Goal: Task Accomplishment & Management: Complete application form

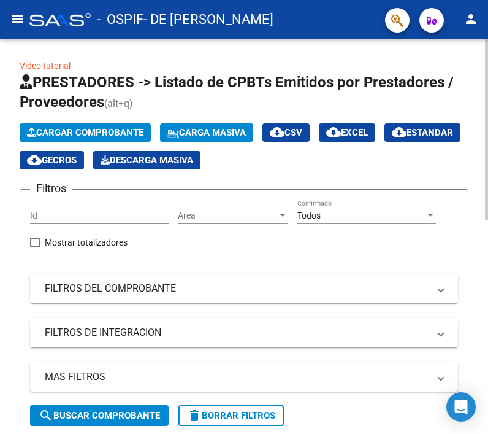
click at [451, 117] on app-list-header "PRESTADORES -> Listado de CPBTs Emitidos por Prestadores / Proveedores (alt+q) …" at bounding box center [244, 254] width 449 height 364
click at [73, 134] on span "Cargar Comprobante" at bounding box center [85, 132] width 117 height 11
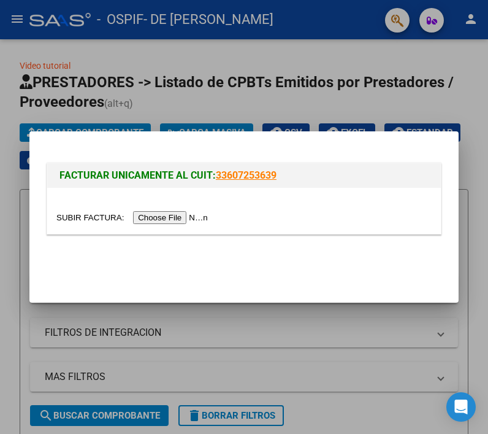
click at [158, 218] on input "file" at bounding box center [133, 217] width 155 height 13
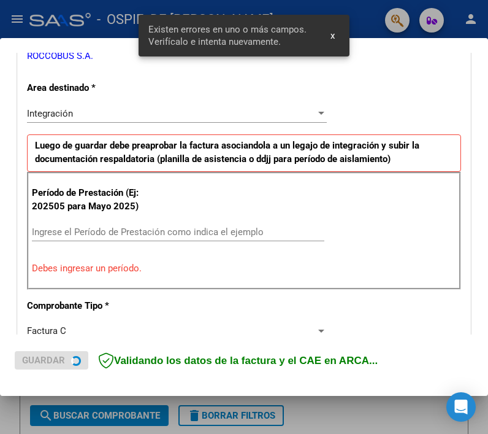
scroll to position [262, 0]
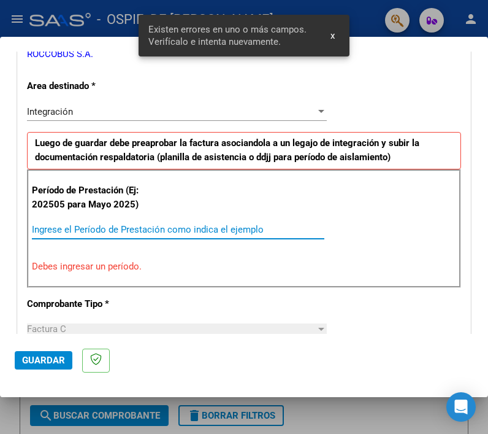
click at [90, 231] on input "Ingrese el Período de Prestación como indica el ejemplo" at bounding box center [178, 229] width 293 height 11
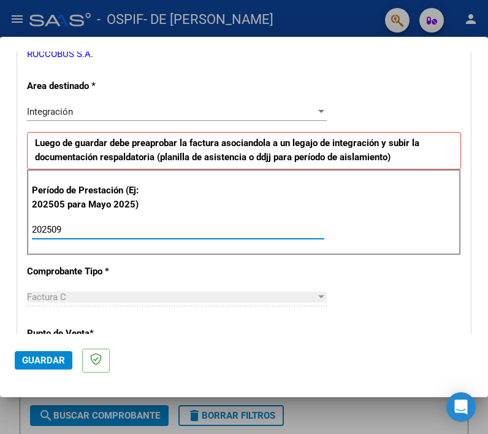
type input "202509"
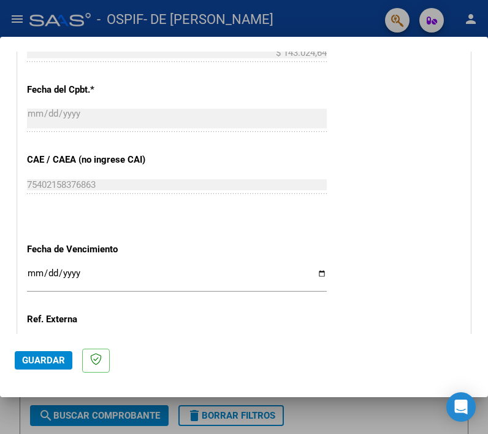
scroll to position [833, 0]
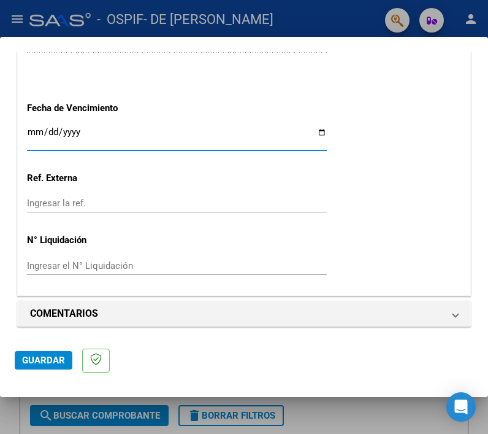
click at [316, 134] on input "Ingresar la fecha" at bounding box center [177, 137] width 300 height 20
type input "[DATE]"
click at [37, 363] on span "Guardar" at bounding box center [43, 359] width 43 height 11
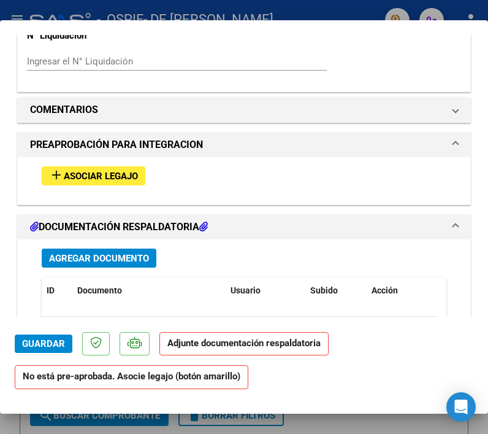
scroll to position [998, 0]
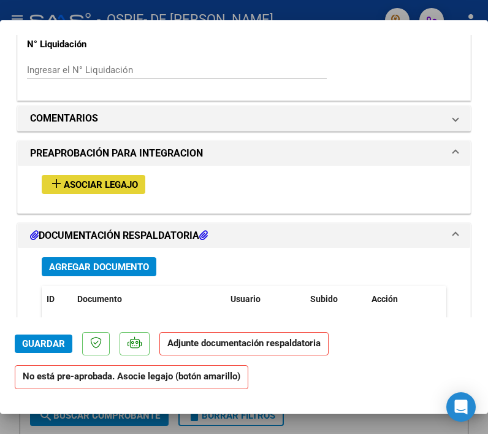
click at [120, 183] on span "Asociar Legajo" at bounding box center [101, 184] width 74 height 11
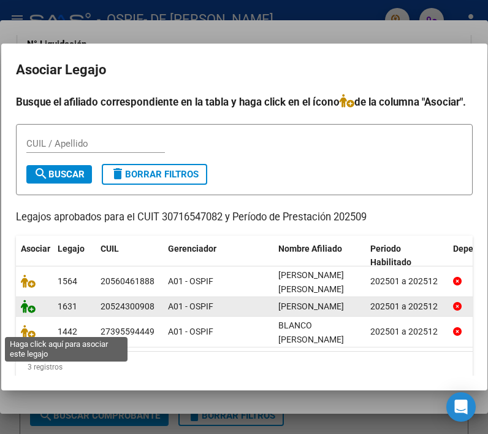
click at [21, 313] on icon at bounding box center [28, 305] width 15 height 13
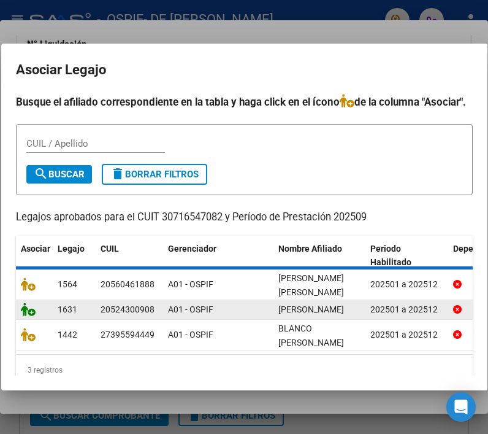
scroll to position [1030, 0]
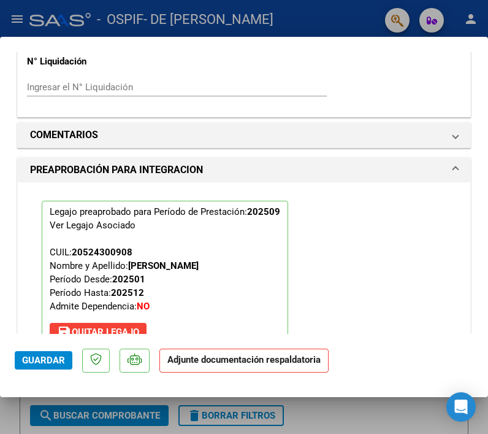
click at [432, 232] on div "Legajo preaprobado para Período de Prestación: 202509 Ver Legajo Asociado CUIL:…" at bounding box center [244, 273] width 423 height 183
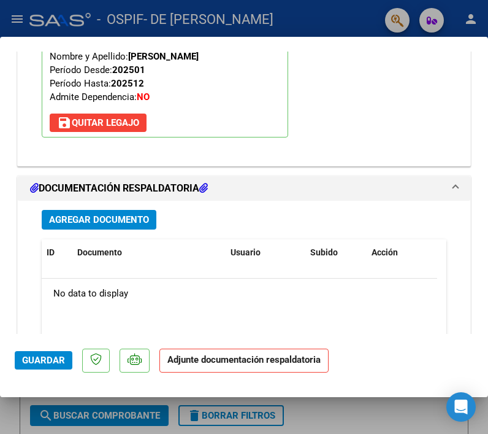
scroll to position [1383, 0]
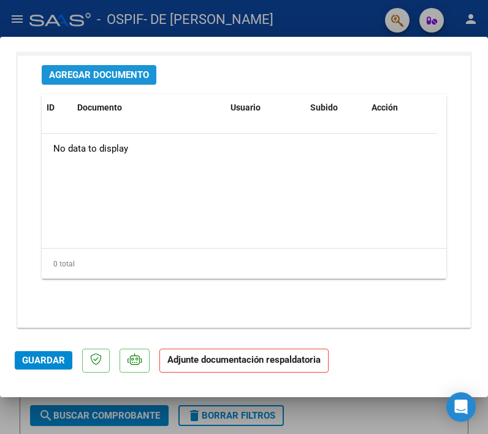
click at [60, 77] on span "Agregar Documento" at bounding box center [99, 75] width 100 height 11
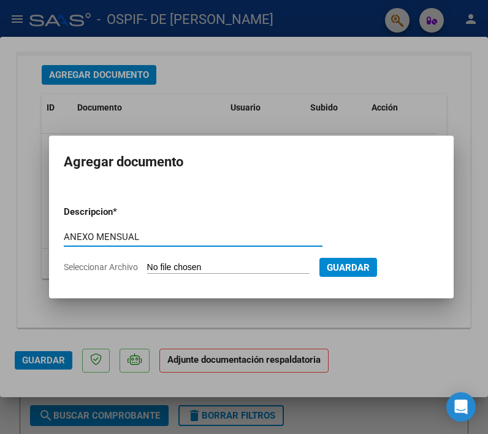
type input "ANEXO MENSUAL"
click at [189, 272] on input "Seleccionar Archivo" at bounding box center [228, 268] width 163 height 12
type input "C:\fakepath\ROJAS TOMAS.pdf"
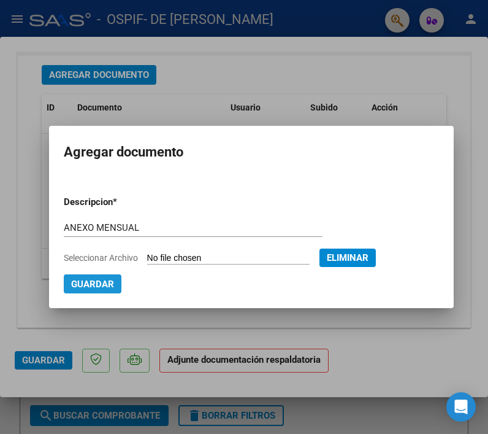
click at [91, 279] on span "Guardar" at bounding box center [92, 283] width 43 height 11
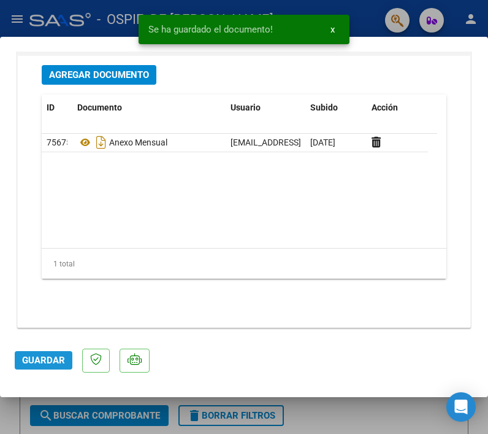
click at [37, 353] on button "Guardar" at bounding box center [44, 360] width 58 height 18
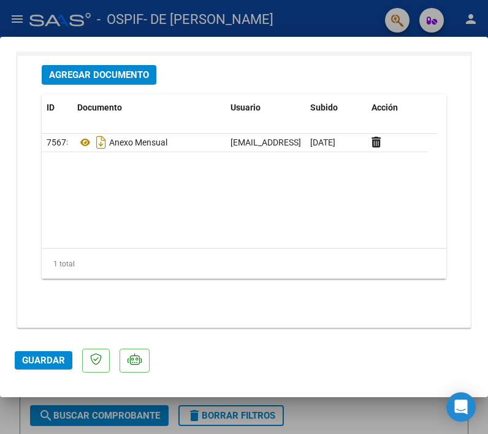
click at [289, 296] on div "Agregar Documento ID Documento Usuario Subido Acción 75675 Anexo Mensual roccob…" at bounding box center [244, 186] width 423 height 261
click at [351, 19] on div at bounding box center [244, 217] width 488 height 434
type input "$ 0,00"
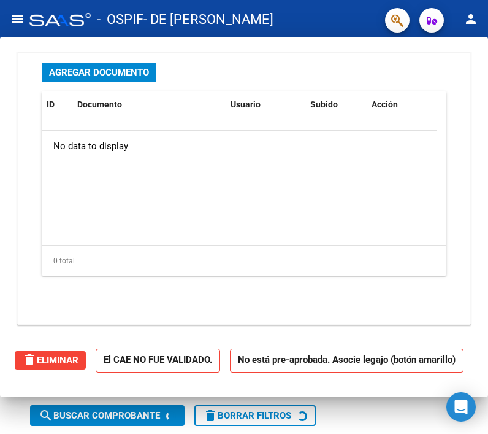
scroll to position [0, 0]
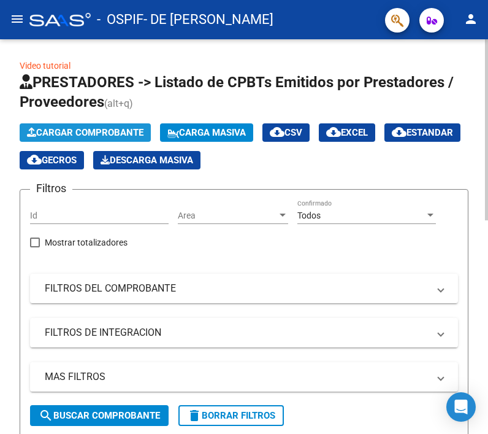
click at [97, 129] on span "Cargar Comprobante" at bounding box center [85, 132] width 117 height 11
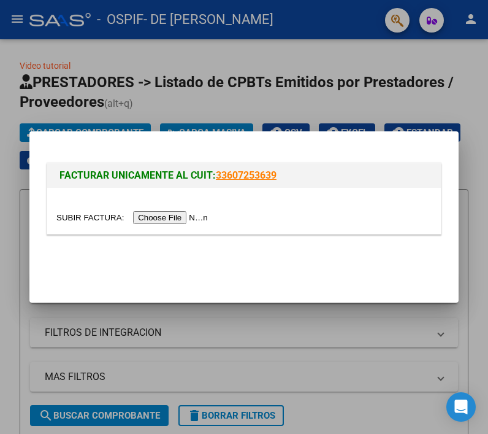
click at [152, 218] on input "file" at bounding box center [133, 217] width 155 height 13
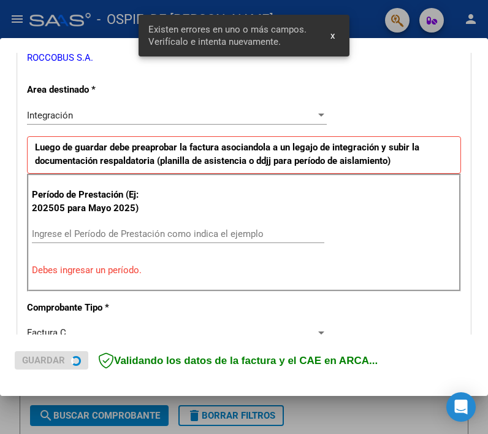
scroll to position [262, 0]
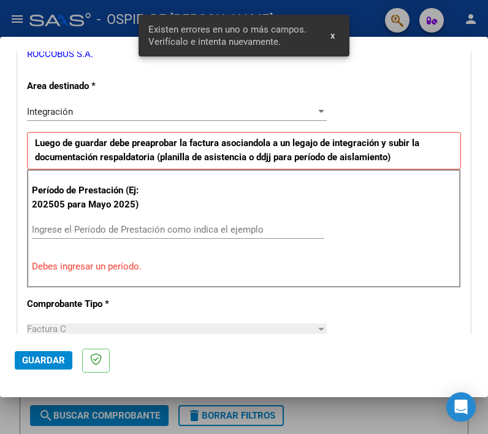
click at [153, 223] on div "Ingrese el Período de Prestación como indica el ejemplo" at bounding box center [178, 229] width 293 height 18
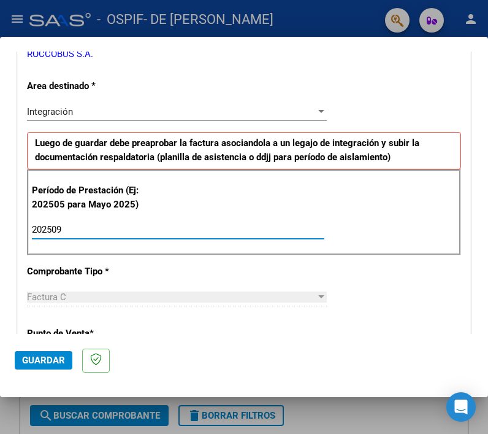
type input "202509"
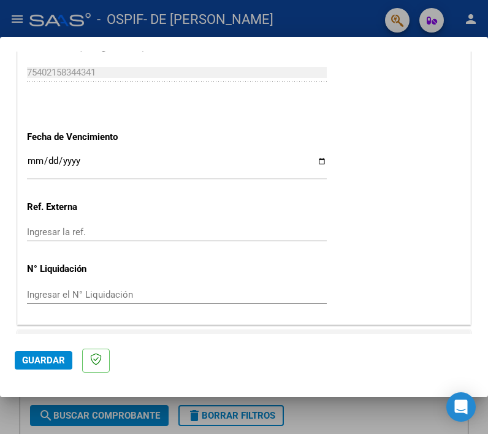
scroll to position [829, 0]
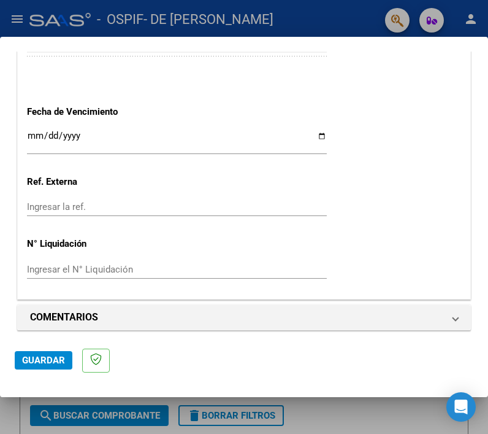
click at [319, 136] on input "Ingresar la fecha" at bounding box center [177, 141] width 300 height 20
type input "[DATE]"
click at [34, 370] on mat-dialog-actions "Guardar" at bounding box center [244, 358] width 459 height 48
click at [34, 351] on button "Guardar" at bounding box center [44, 360] width 58 height 18
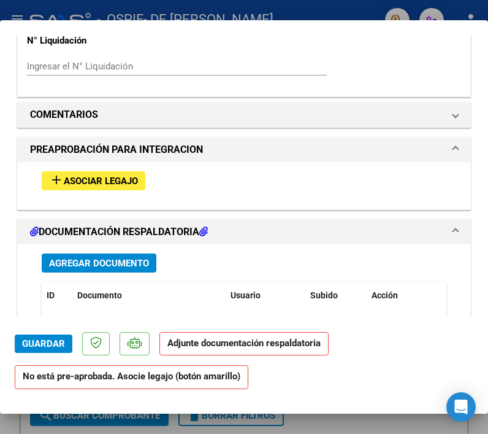
scroll to position [1008, 0]
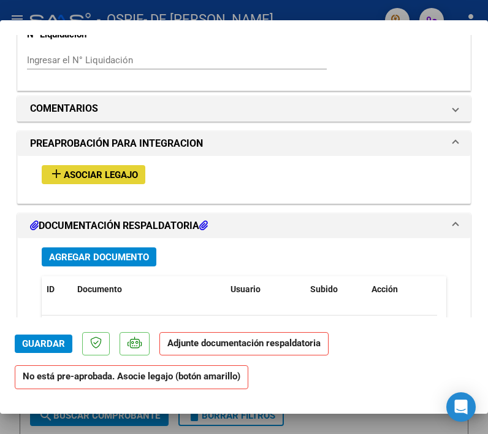
click at [126, 172] on span "Asociar Legajo" at bounding box center [101, 174] width 74 height 11
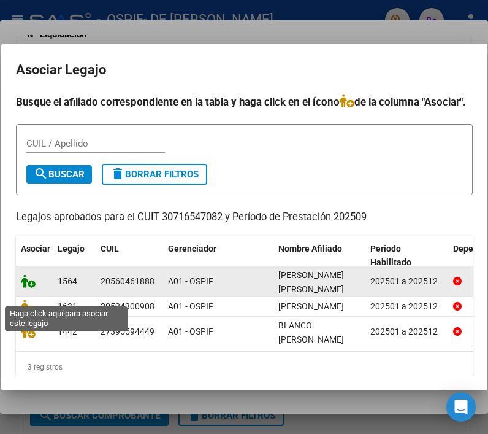
click at [27, 288] on icon at bounding box center [28, 280] width 15 height 13
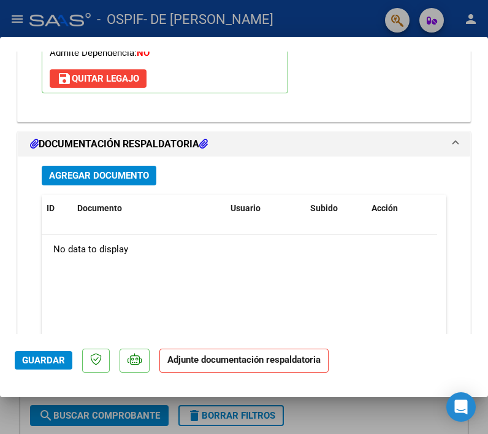
scroll to position [1314, 0]
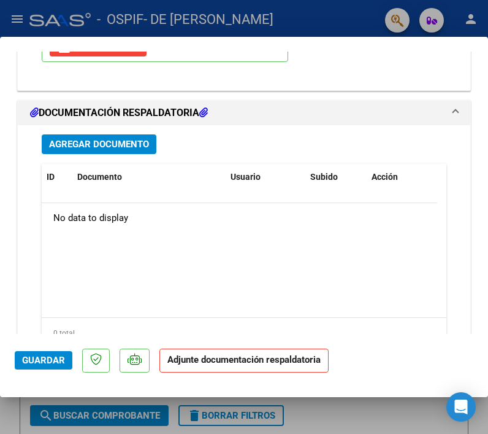
click at [118, 139] on span "Agregar Documento" at bounding box center [99, 144] width 100 height 11
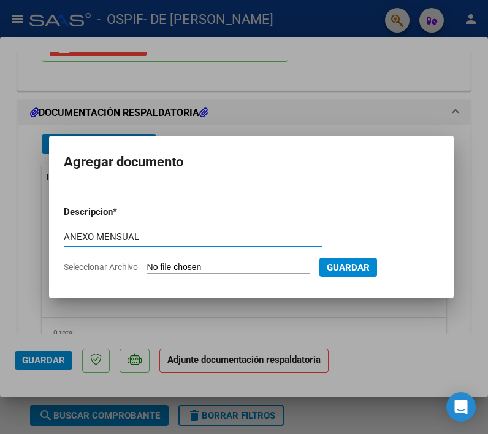
type input "ANEXO MENSUAL"
click at [229, 266] on input "Seleccionar Archivo" at bounding box center [228, 268] width 163 height 12
type input "C:\fakepath\ESCUBILLA.pdf"
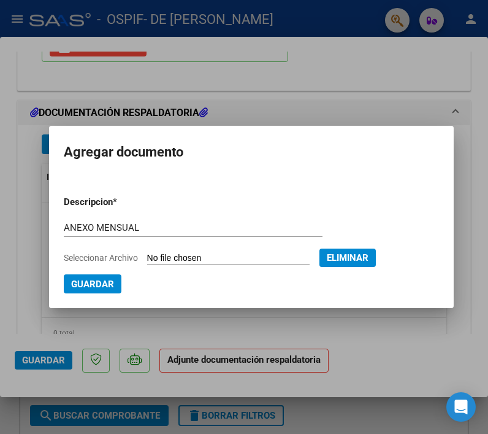
click at [85, 284] on span "Guardar" at bounding box center [92, 283] width 43 height 11
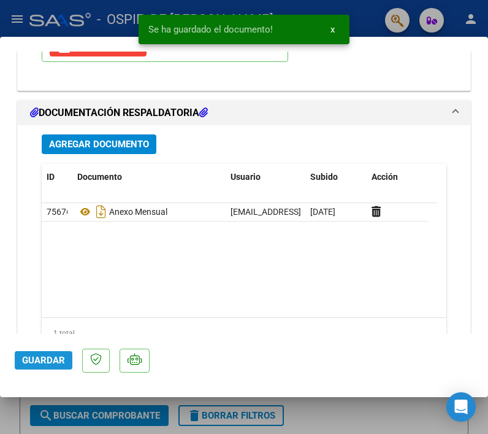
click at [31, 360] on span "Guardar" at bounding box center [43, 359] width 43 height 11
click at [37, 358] on span "Guardar" at bounding box center [43, 359] width 43 height 11
click at [356, 399] on div at bounding box center [244, 217] width 488 height 434
type input "$ 0,00"
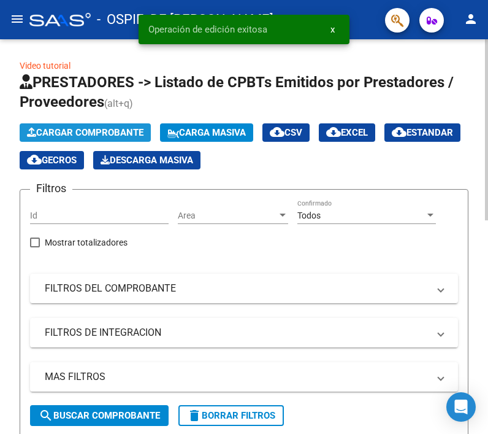
drag, startPoint x: 52, startPoint y: 134, endPoint x: 52, endPoint y: 125, distance: 9.2
click at [52, 125] on button "Cargar Comprobante" at bounding box center [85, 132] width 131 height 18
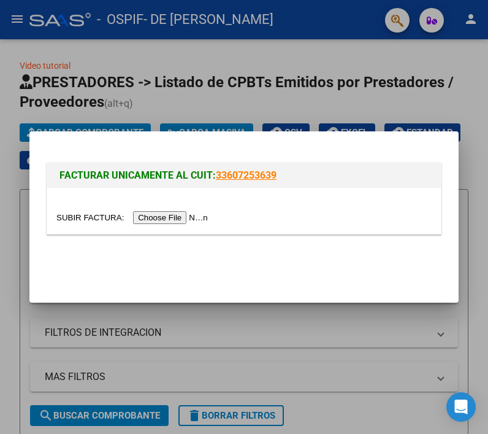
click at [185, 218] on input "file" at bounding box center [133, 217] width 155 height 13
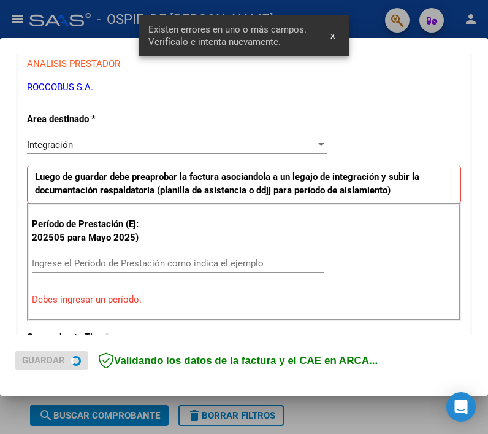
scroll to position [262, 0]
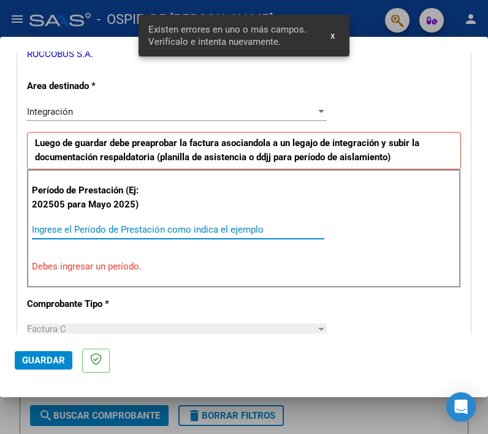
click at [167, 227] on input "Ingrese el Período de Prestación como indica el ejemplo" at bounding box center [178, 229] width 293 height 11
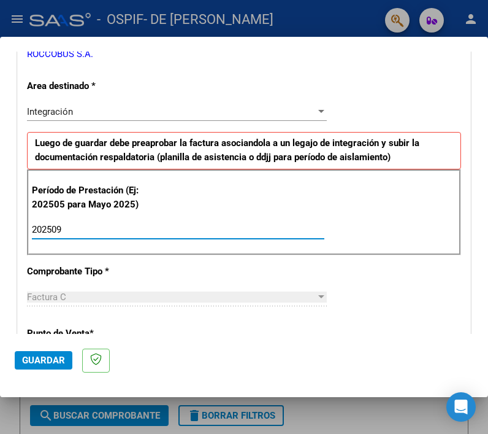
type input "202509"
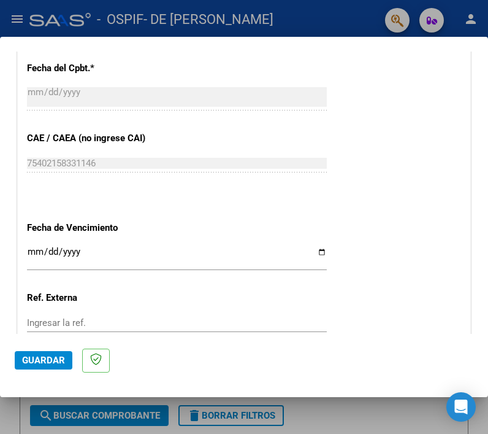
scroll to position [717, 0]
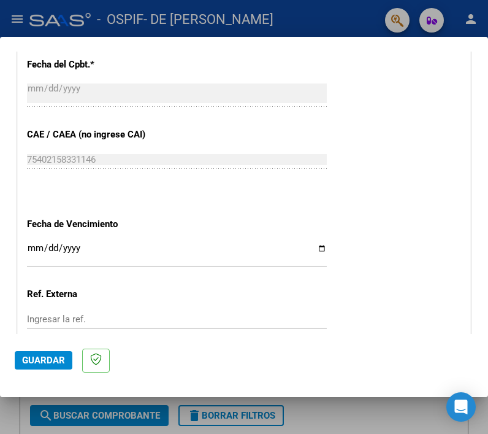
click at [314, 248] on input "Ingresar la fecha" at bounding box center [177, 253] width 300 height 20
type input "[DATE]"
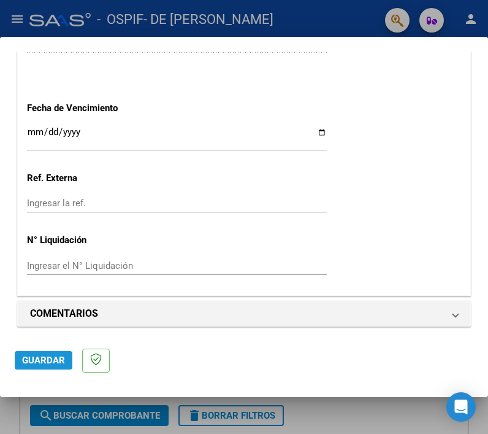
click at [55, 361] on span "Guardar" at bounding box center [43, 359] width 43 height 11
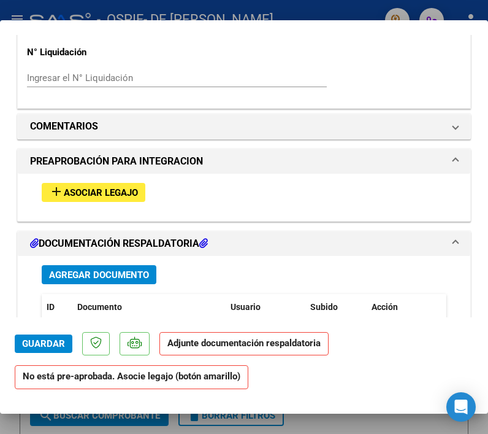
scroll to position [987, 0]
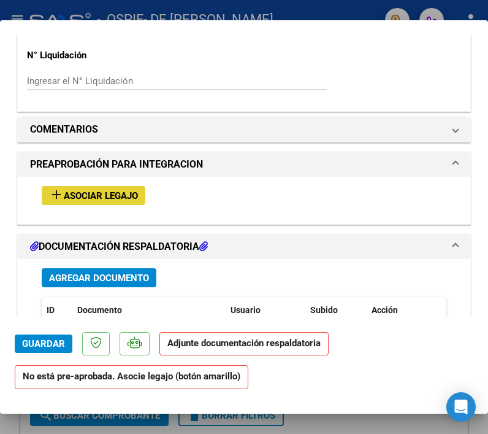
click at [75, 191] on span "Asociar Legajo" at bounding box center [101, 195] width 74 height 11
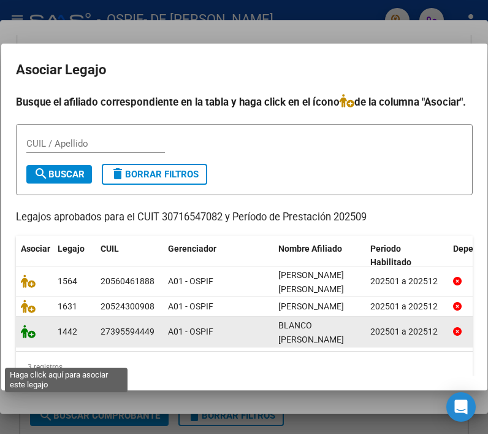
click at [27, 338] on icon at bounding box center [28, 330] width 15 height 13
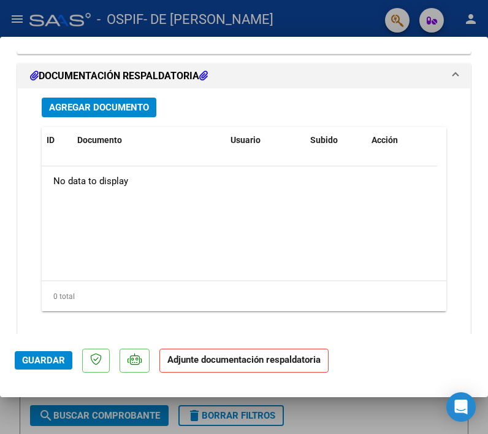
scroll to position [1354, 0]
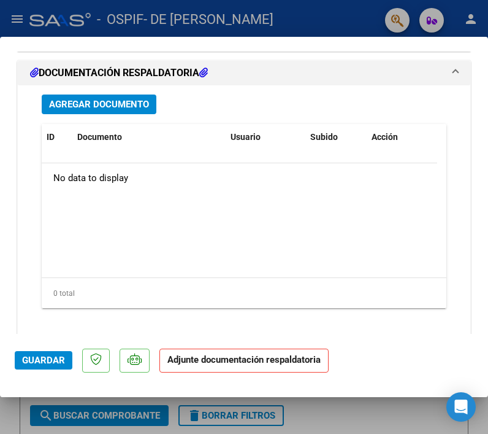
click at [81, 99] on span "Agregar Documento" at bounding box center [99, 104] width 100 height 11
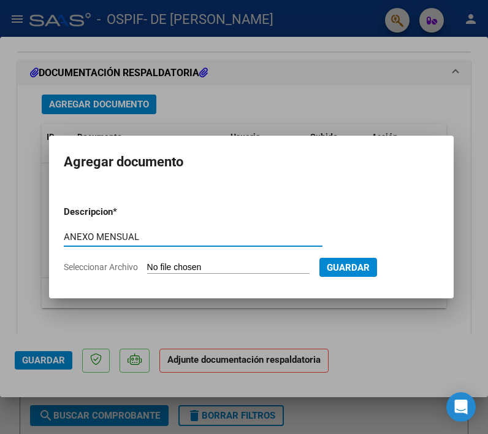
type input "ANEXO MENSUAL"
click at [169, 264] on input "Seleccionar Archivo" at bounding box center [228, 268] width 163 height 12
type input "C:\fakepath\BLANCO SABRINA{.pdf"
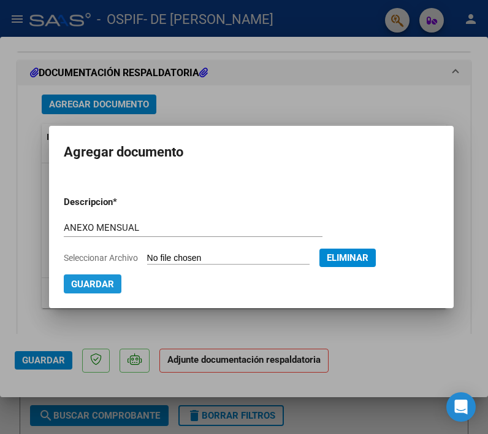
click at [89, 276] on button "Guardar" at bounding box center [93, 283] width 58 height 19
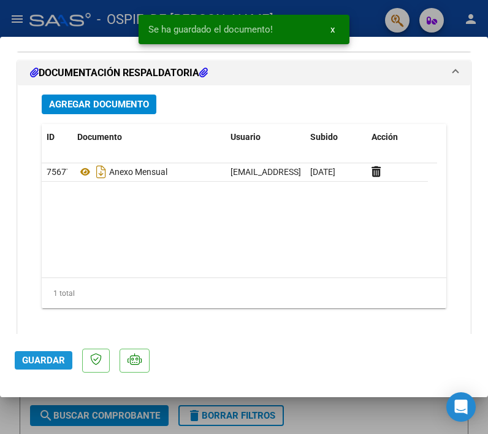
click at [21, 369] on button "Guardar" at bounding box center [44, 360] width 58 height 18
click at [410, 401] on div at bounding box center [244, 217] width 488 height 434
type input "$ 0,00"
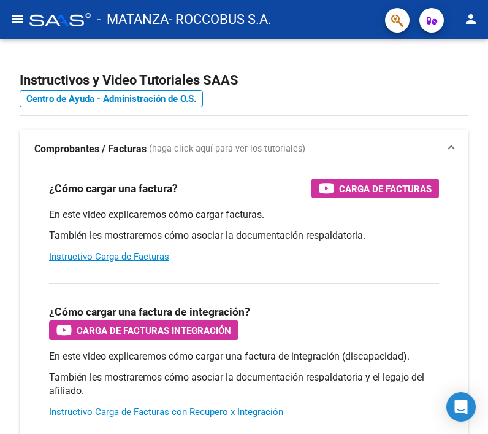
click at [15, 18] on mat-icon "menu" at bounding box center [17, 19] width 15 height 15
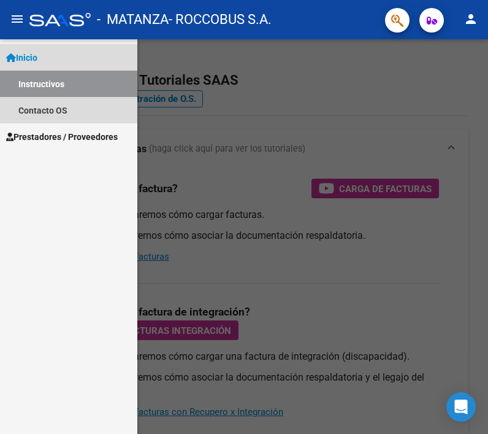
click at [44, 83] on link "Instructivos" at bounding box center [68, 84] width 137 height 26
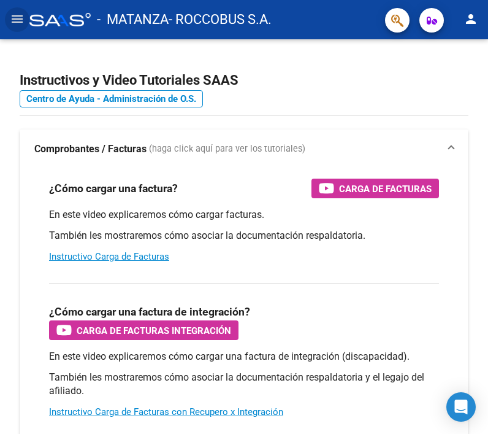
click at [12, 14] on mat-icon "menu" at bounding box center [17, 19] width 15 height 15
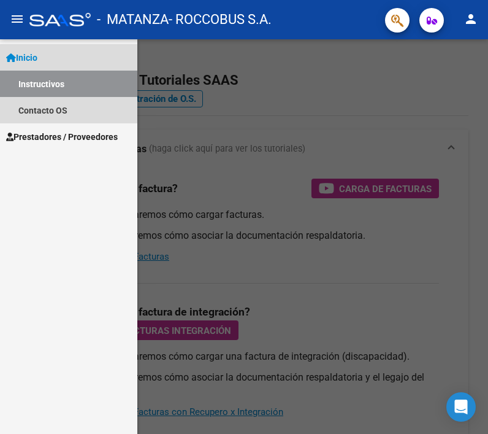
click at [50, 53] on link "Inicio" at bounding box center [68, 57] width 137 height 26
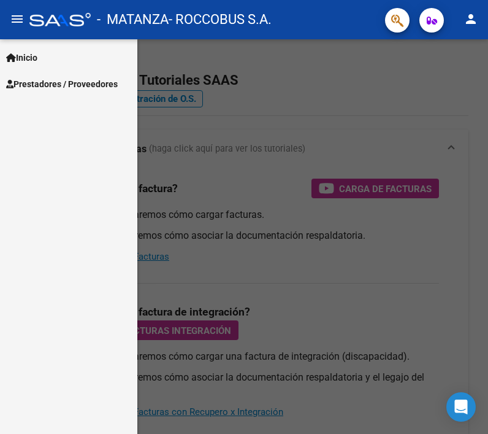
click at [286, 172] on div at bounding box center [244, 236] width 488 height 394
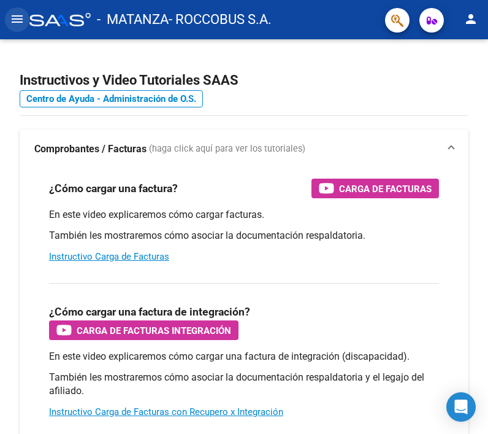
click at [11, 12] on mat-icon "menu" at bounding box center [17, 19] width 15 height 15
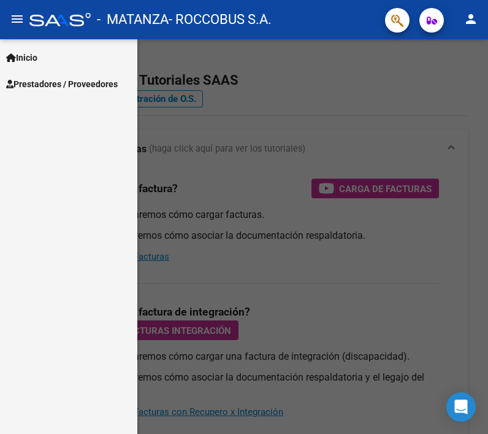
click at [45, 58] on link "Inicio" at bounding box center [68, 57] width 137 height 26
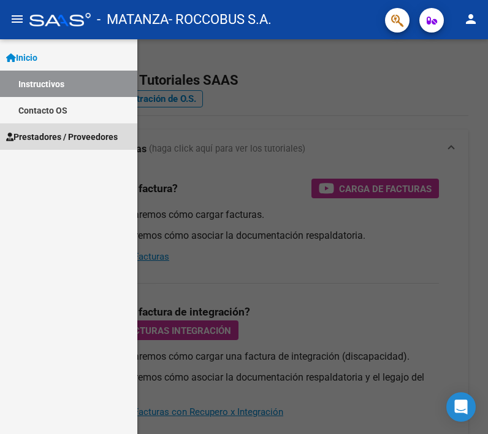
click at [45, 133] on span "Prestadores / Proveedores" at bounding box center [62, 136] width 112 height 13
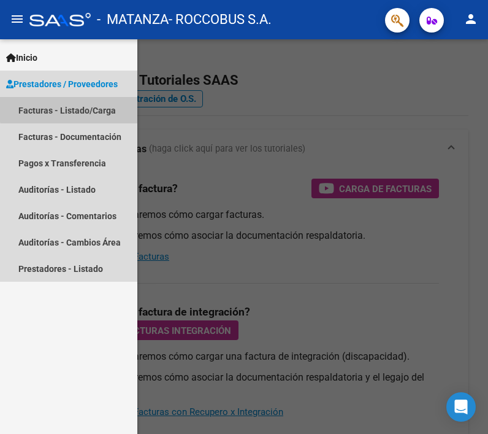
click at [91, 104] on link "Facturas - Listado/Carga" at bounding box center [68, 110] width 137 height 26
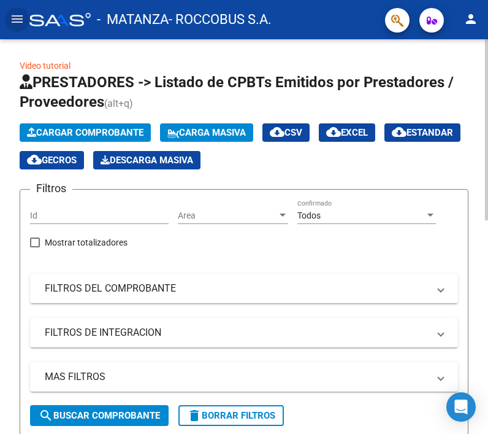
click at [93, 127] on span "Cargar Comprobante" at bounding box center [85, 132] width 117 height 11
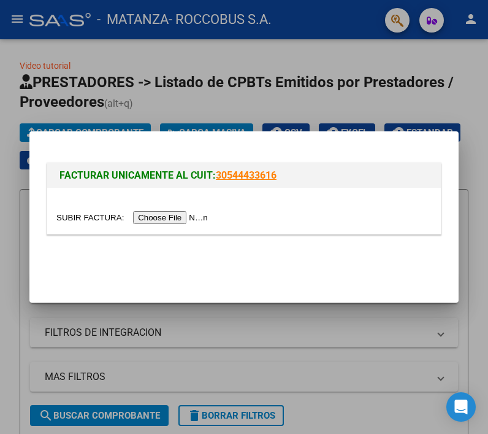
click at [188, 218] on input "file" at bounding box center [133, 217] width 155 height 13
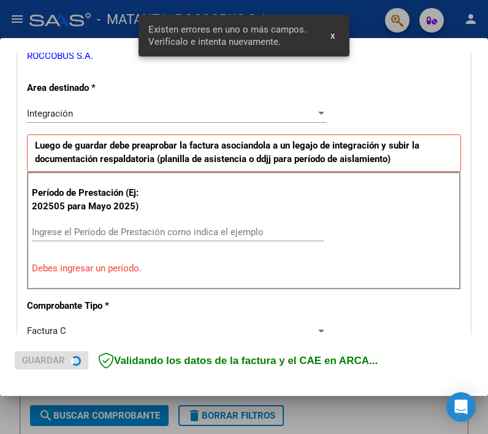
scroll to position [262, 0]
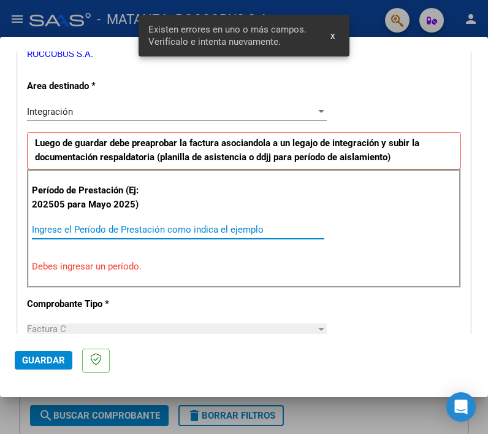
click at [240, 228] on input "Ingrese el Período de Prestación como indica el ejemplo" at bounding box center [178, 229] width 293 height 11
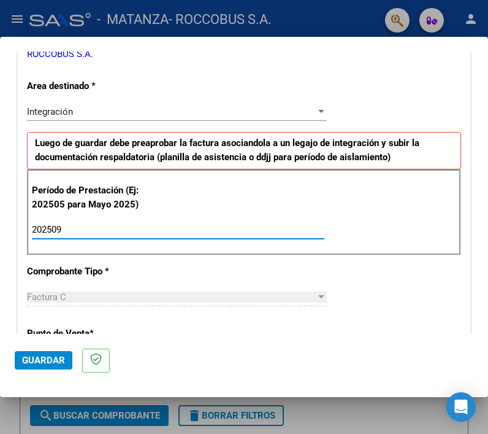
type input "202509"
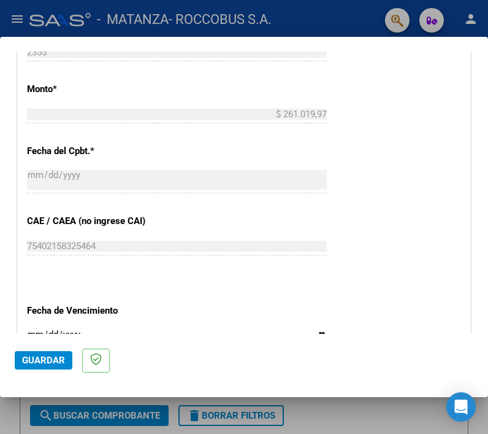
scroll to position [707, 0]
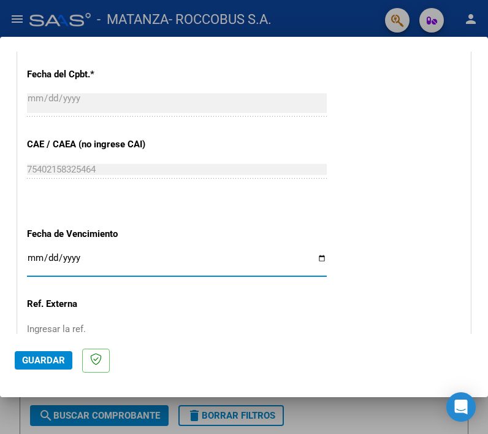
click at [317, 254] on input "Ingresar la fecha" at bounding box center [177, 263] width 300 height 20
type input "[DATE]"
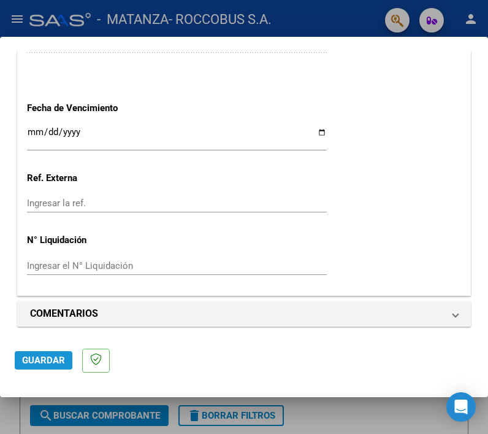
click at [41, 362] on span "Guardar" at bounding box center [43, 359] width 43 height 11
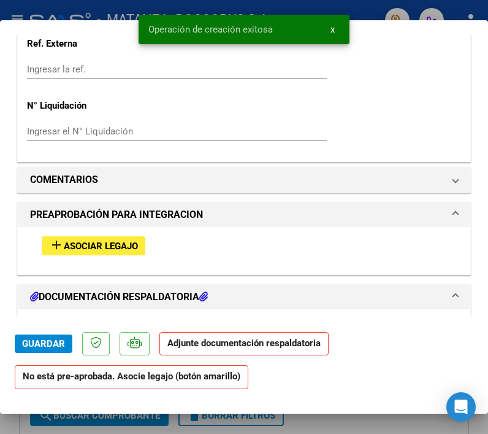
scroll to position [933, 0]
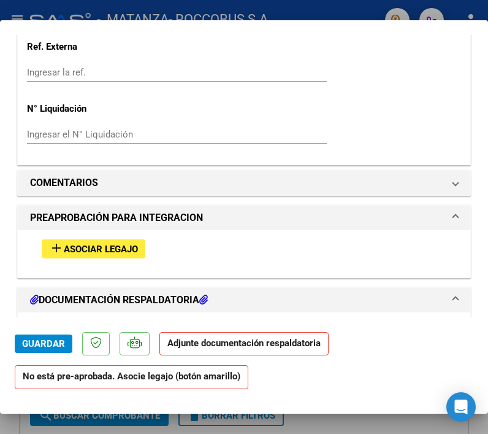
click at [120, 237] on div "add Asociar Legajo" at bounding box center [244, 248] width 423 height 37
click at [115, 250] on span "Asociar Legajo" at bounding box center [101, 248] width 74 height 11
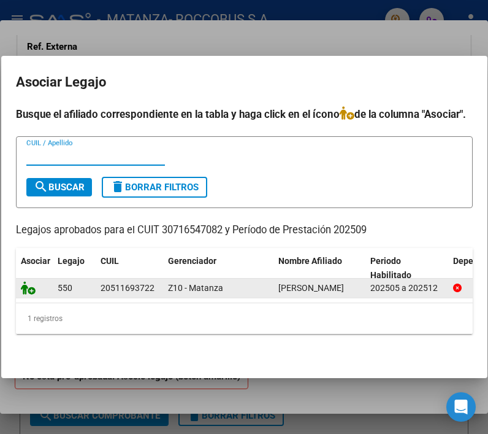
click at [26, 281] on icon at bounding box center [28, 287] width 15 height 13
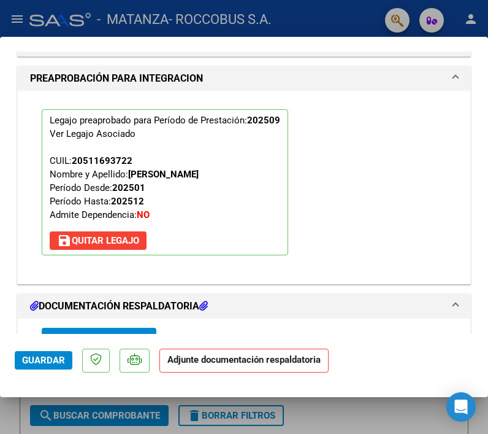
scroll to position [1285, 0]
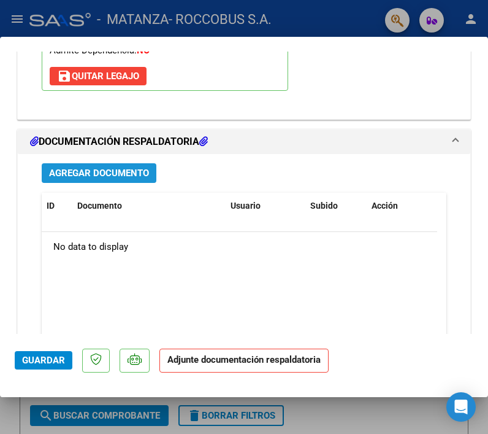
click at [98, 172] on span "Agregar Documento" at bounding box center [99, 173] width 100 height 11
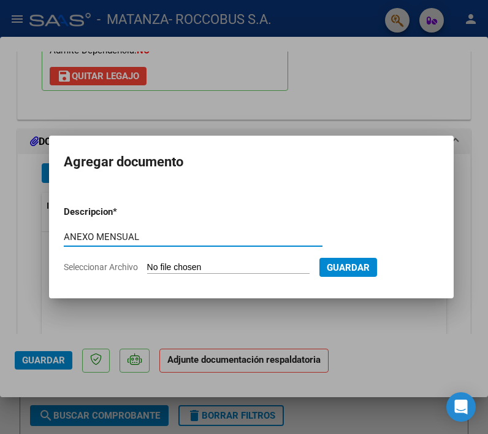
type input "ANEXO MENSUAL"
click at [178, 268] on input "Seleccionar Archivo" at bounding box center [228, 268] width 163 height 12
type input "C:\fakepath\[PERSON_NAME].pdf"
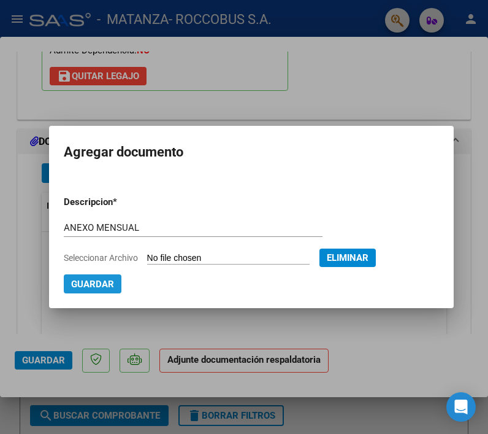
click at [90, 286] on span "Guardar" at bounding box center [92, 283] width 43 height 11
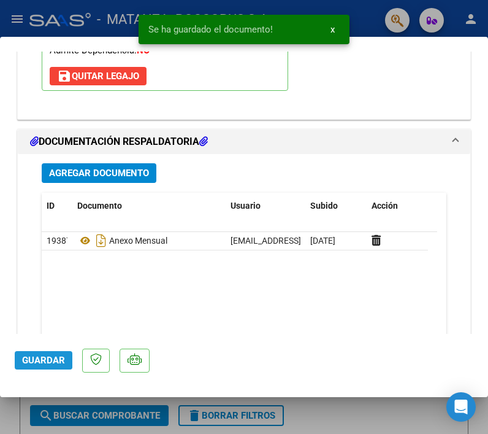
click at [40, 358] on span "Guardar" at bounding box center [43, 359] width 43 height 11
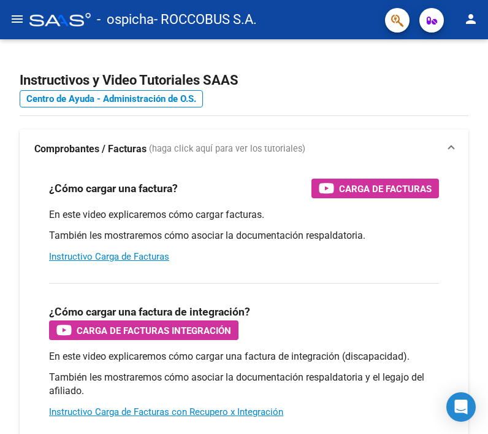
click at [17, 12] on mat-icon "menu" at bounding box center [17, 19] width 15 height 15
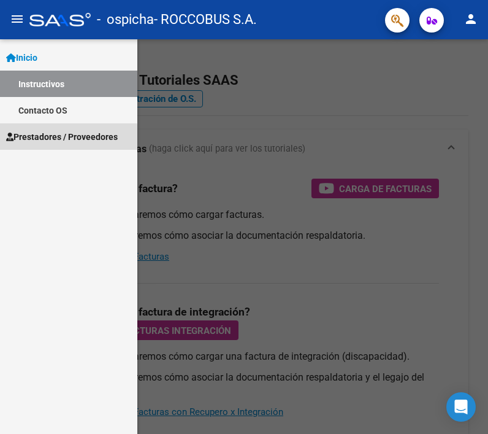
click at [46, 143] on span "Prestadores / Proveedores" at bounding box center [62, 136] width 112 height 13
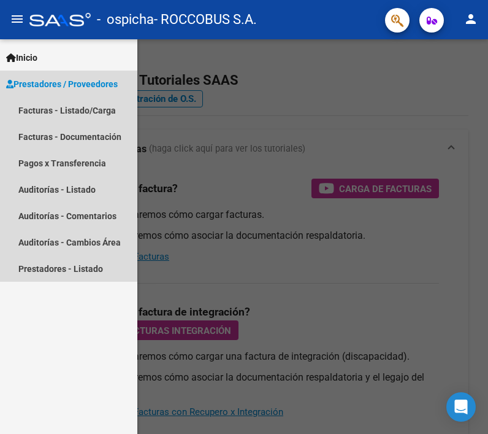
click at [53, 85] on span "Prestadores / Proveedores" at bounding box center [62, 83] width 112 height 13
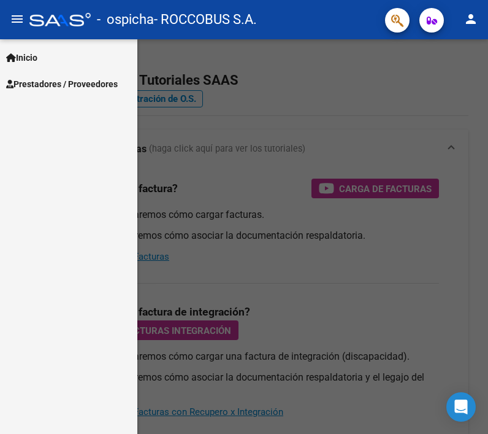
click at [55, 85] on span "Prestadores / Proveedores" at bounding box center [62, 83] width 112 height 13
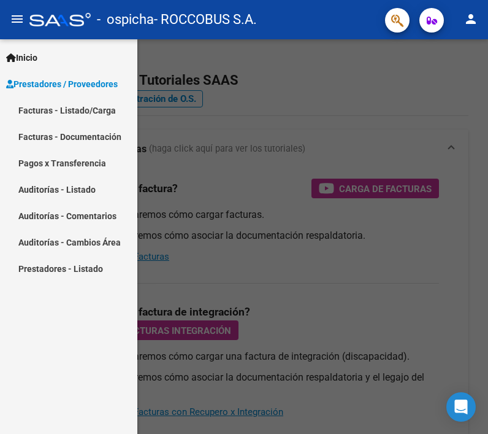
click at [42, 115] on link "Facturas - Listado/Carga" at bounding box center [68, 110] width 137 height 26
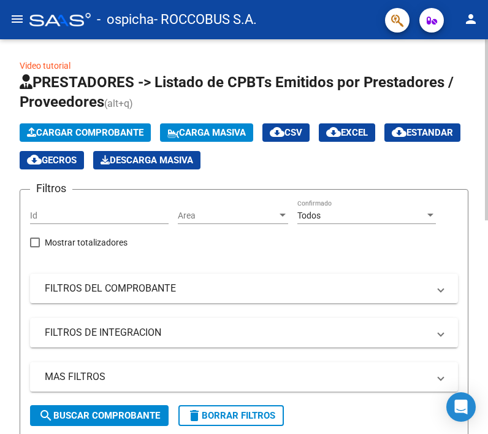
click at [132, 131] on span "Cargar Comprobante" at bounding box center [85, 132] width 117 height 11
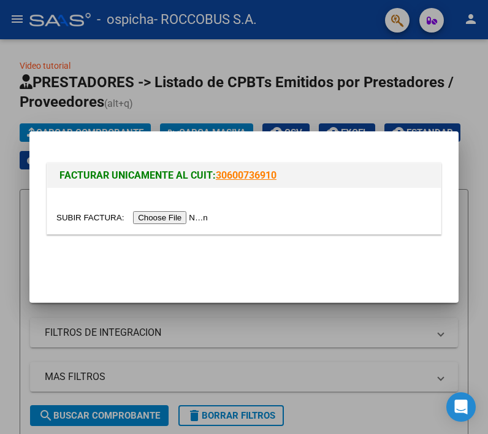
click at [180, 218] on input "file" at bounding box center [133, 217] width 155 height 13
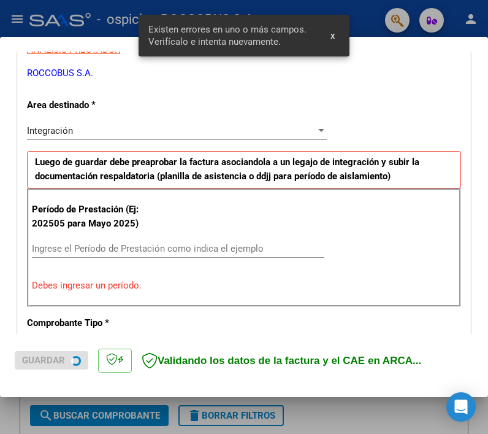
scroll to position [262, 0]
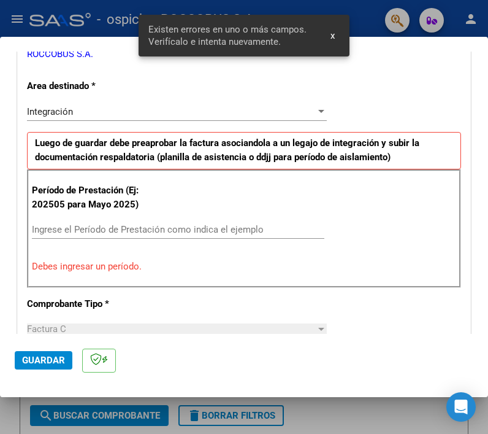
click at [229, 230] on input "Ingrese el Período de Prestación como indica el ejemplo" at bounding box center [178, 229] width 293 height 11
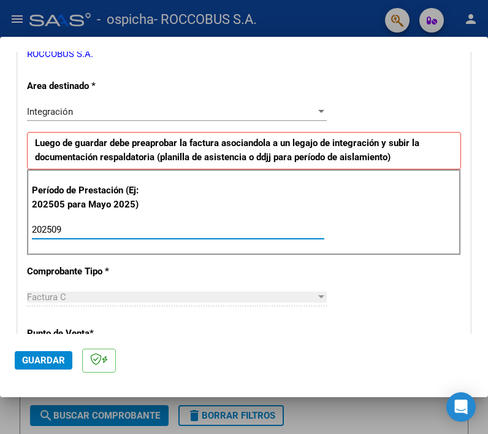
type input "202509"
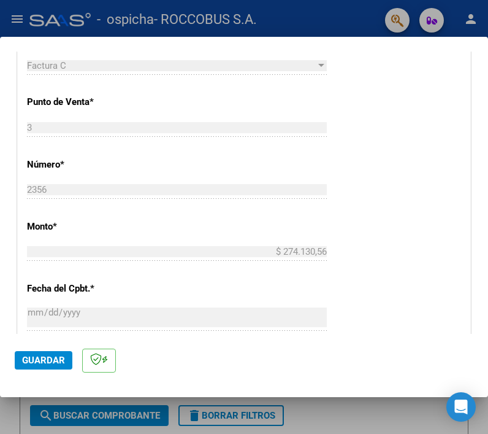
scroll to position [664, 0]
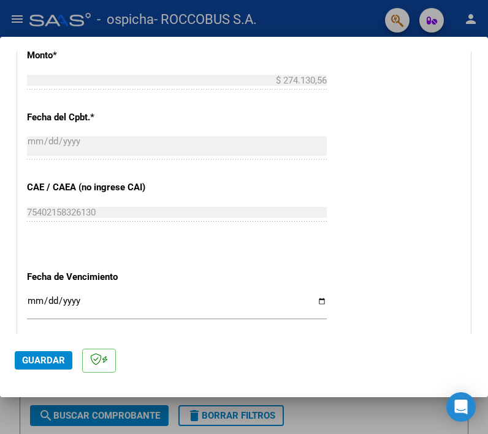
click at [314, 297] on input "Ingresar la fecha" at bounding box center [177, 306] width 300 height 20
type input "[DATE]"
click at [40, 351] on button "Guardar" at bounding box center [44, 360] width 58 height 18
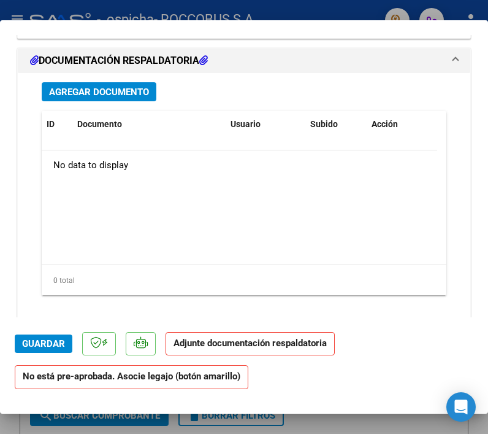
scroll to position [965, 0]
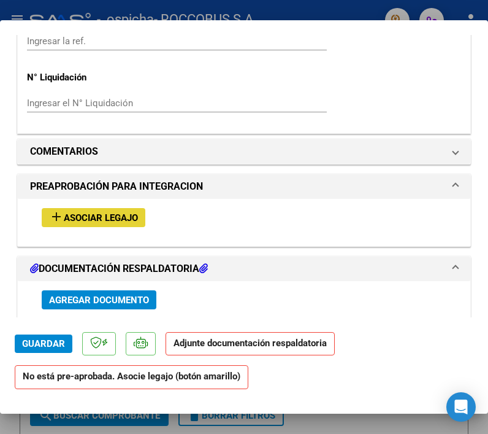
click at [86, 220] on span "Asociar Legajo" at bounding box center [101, 217] width 74 height 11
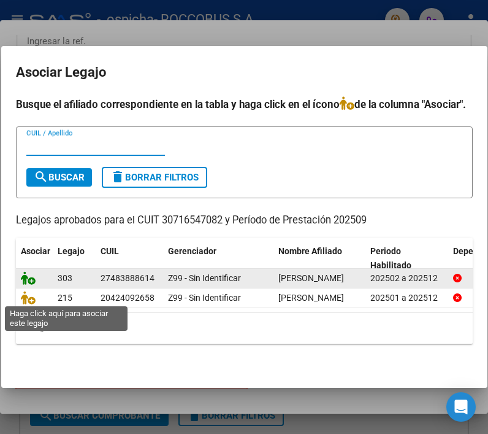
click at [23, 285] on icon at bounding box center [28, 277] width 15 height 13
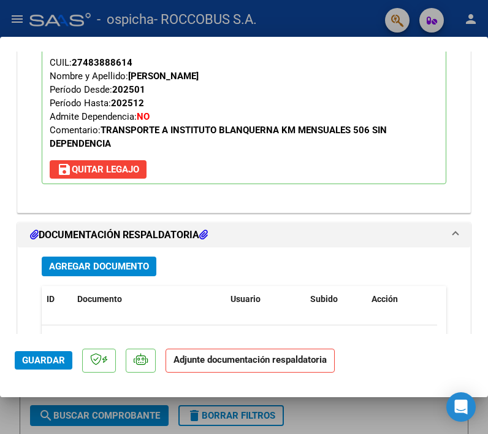
scroll to position [1410, 0]
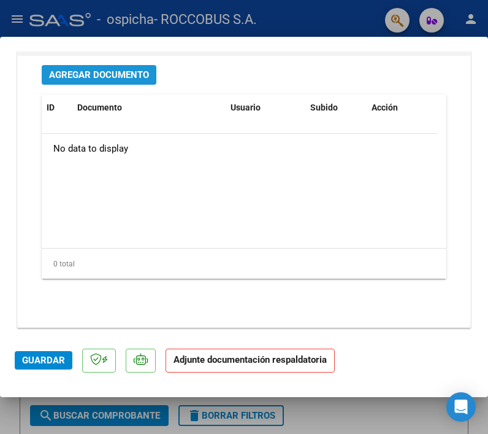
click at [105, 70] on span "Agregar Documento" at bounding box center [99, 75] width 100 height 11
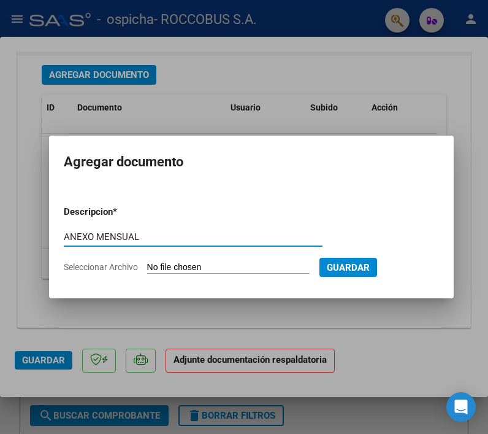
type input "ANEXO MENSUAL"
click at [262, 262] on input "Seleccionar Archivo" at bounding box center [228, 268] width 163 height 12
type input "C:\fakepath\AQUINO GLORIA.pdf"
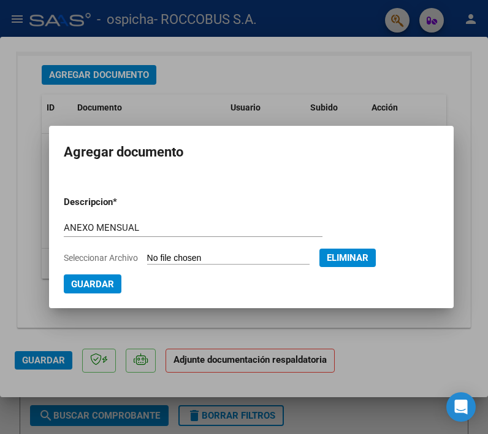
click at [91, 285] on span "Guardar" at bounding box center [92, 283] width 43 height 11
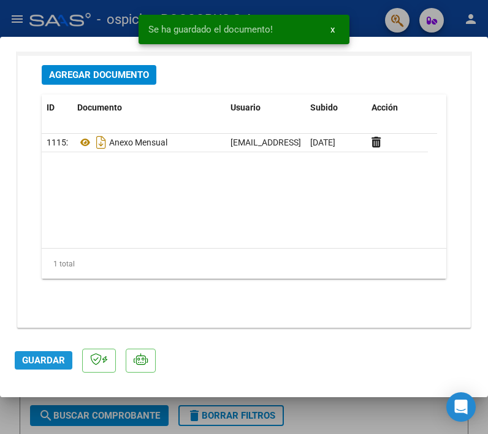
click at [33, 361] on span "Guardar" at bounding box center [43, 359] width 43 height 11
click at [52, 361] on span "Guardar" at bounding box center [43, 359] width 43 height 11
click at [354, 13] on div "Operación de edición exitosa x" at bounding box center [244, 29] width 240 height 59
click at [361, 27] on div "Operación de edición exitosa x" at bounding box center [244, 29] width 240 height 59
click at [410, 405] on div at bounding box center [244, 217] width 488 height 434
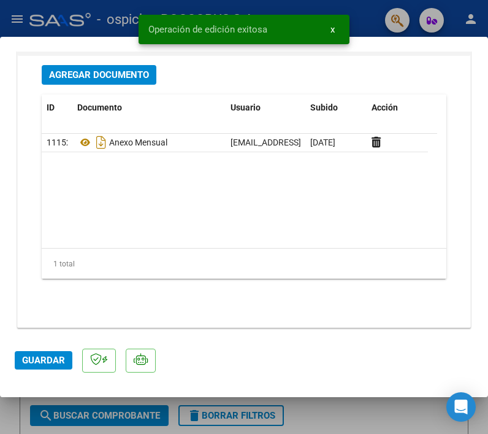
type input "$ 0,00"
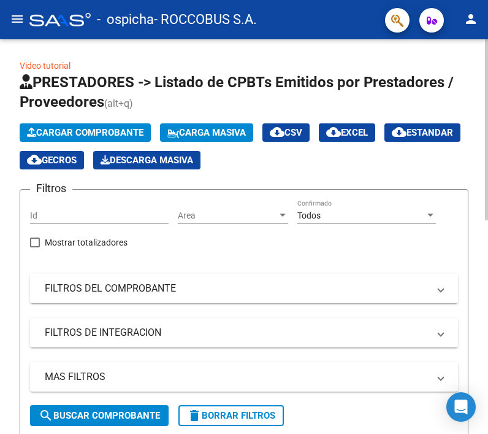
click at [86, 127] on span "Cargar Comprobante" at bounding box center [85, 132] width 117 height 11
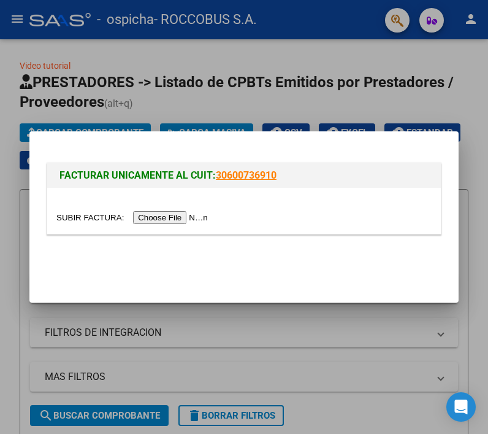
click at [161, 214] on input "file" at bounding box center [133, 217] width 155 height 13
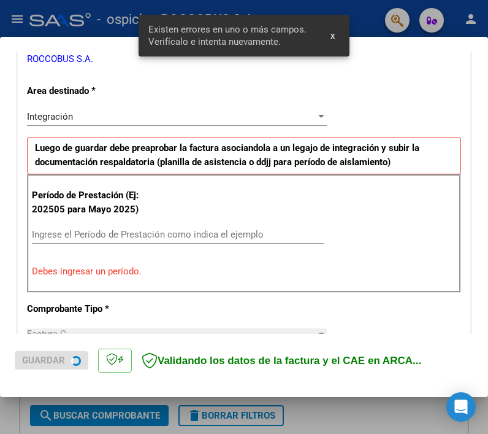
scroll to position [262, 0]
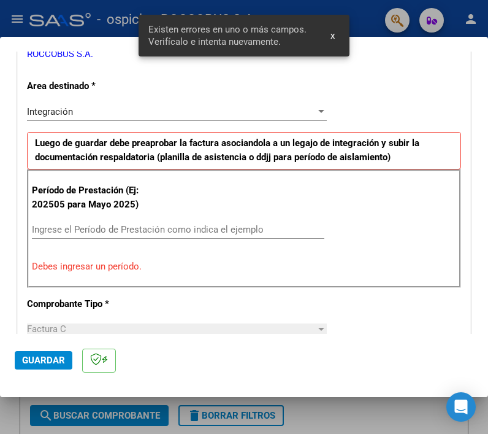
click at [83, 225] on input "Ingrese el Período de Prestación como indica el ejemplo" at bounding box center [178, 229] width 293 height 11
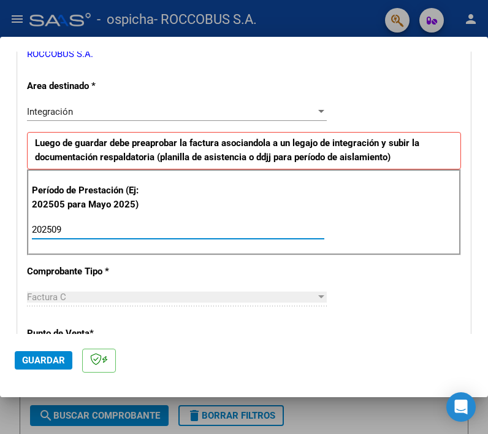
type input "202509"
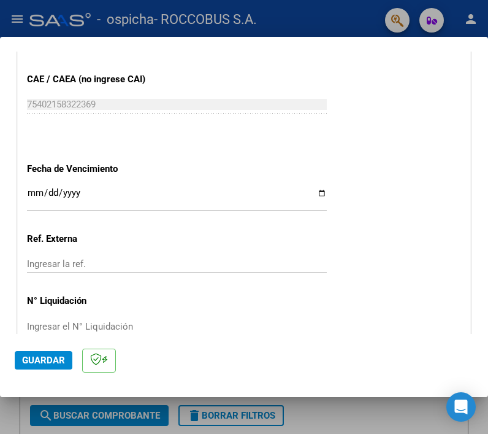
scroll to position [820, 0]
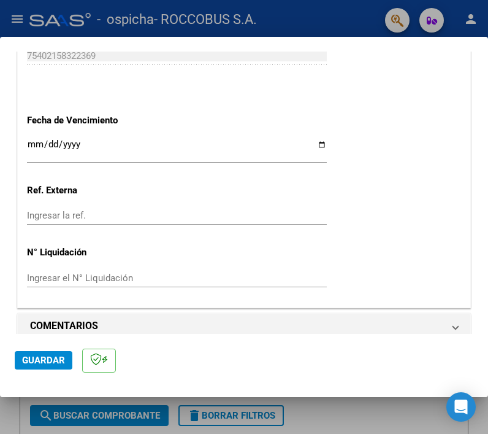
click at [312, 140] on input "Ingresar la fecha" at bounding box center [177, 149] width 300 height 20
type input "[DATE]"
click at [44, 359] on span "Guardar" at bounding box center [43, 359] width 43 height 11
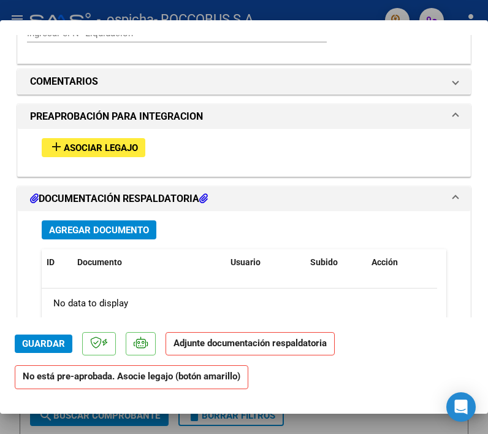
scroll to position [1038, 0]
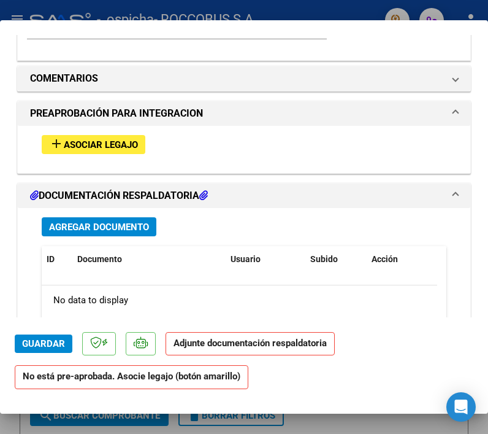
click at [98, 139] on span "Asociar Legajo" at bounding box center [101, 144] width 74 height 11
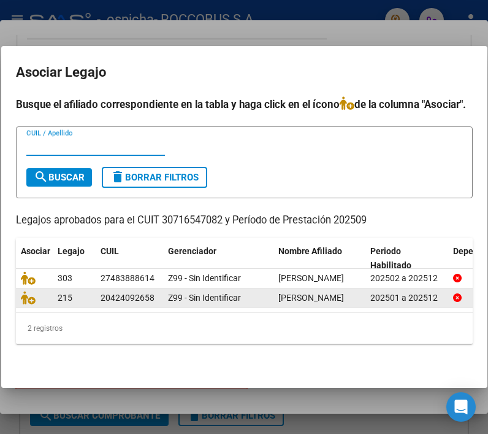
click at [18, 307] on datatable-body-cell at bounding box center [34, 297] width 37 height 19
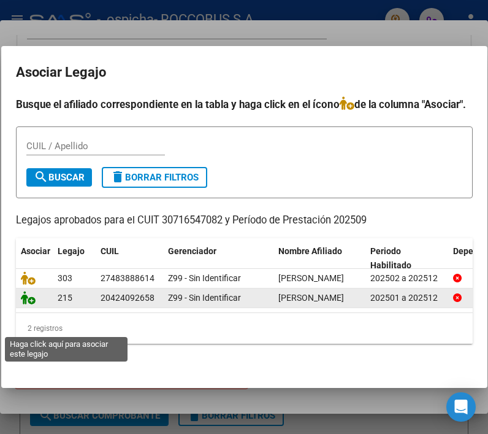
click at [30, 304] on icon at bounding box center [28, 297] width 15 height 13
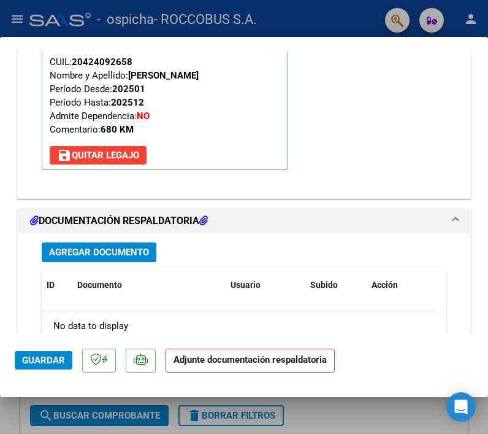
scroll to position [1283, 0]
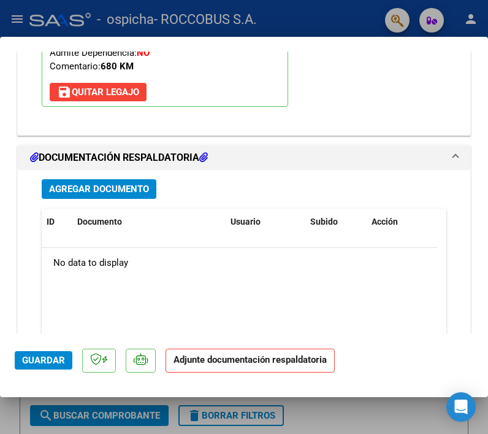
click at [116, 170] on div "Agregar Documento ID Documento Usuario Subido Acción No data to display 0 total…" at bounding box center [244, 300] width 423 height 261
click at [108, 183] on span "Agregar Documento" at bounding box center [99, 188] width 100 height 11
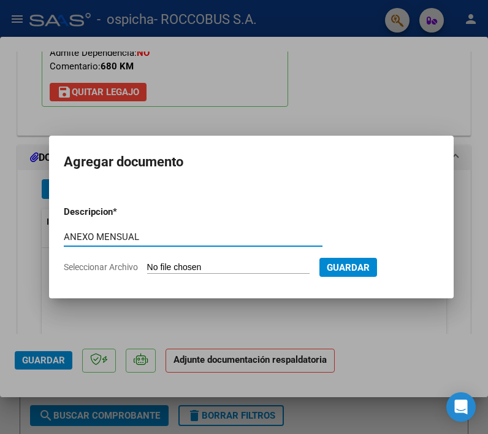
type input "ANEXO MENSUAL"
click at [226, 272] on input "Seleccionar Archivo" at bounding box center [228, 268] width 163 height 12
type input "C:\fakepath\ALONSO AGUSTIN.pdf"
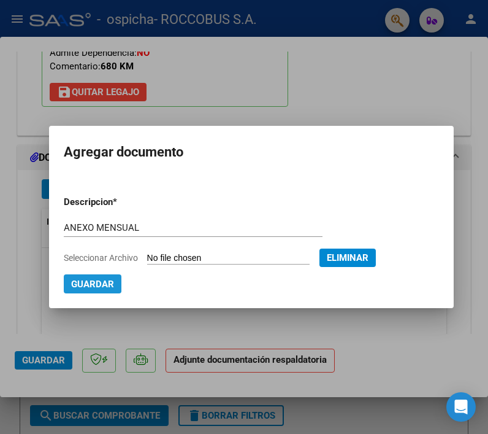
click at [83, 278] on span "Guardar" at bounding box center [92, 283] width 43 height 11
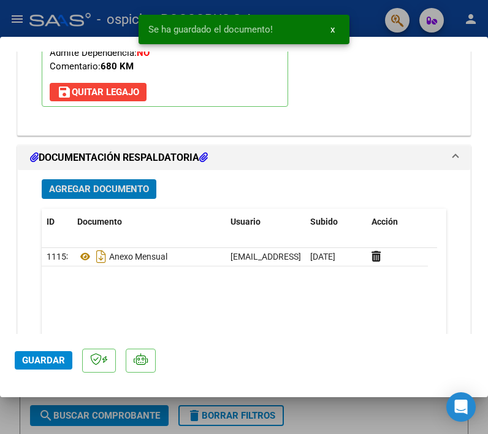
click at [48, 353] on button "Guardar" at bounding box center [44, 360] width 58 height 18
click at [374, 12] on div at bounding box center [244, 217] width 488 height 434
type input "$ 0,00"
